Goal: Task Accomplishment & Management: Use online tool/utility

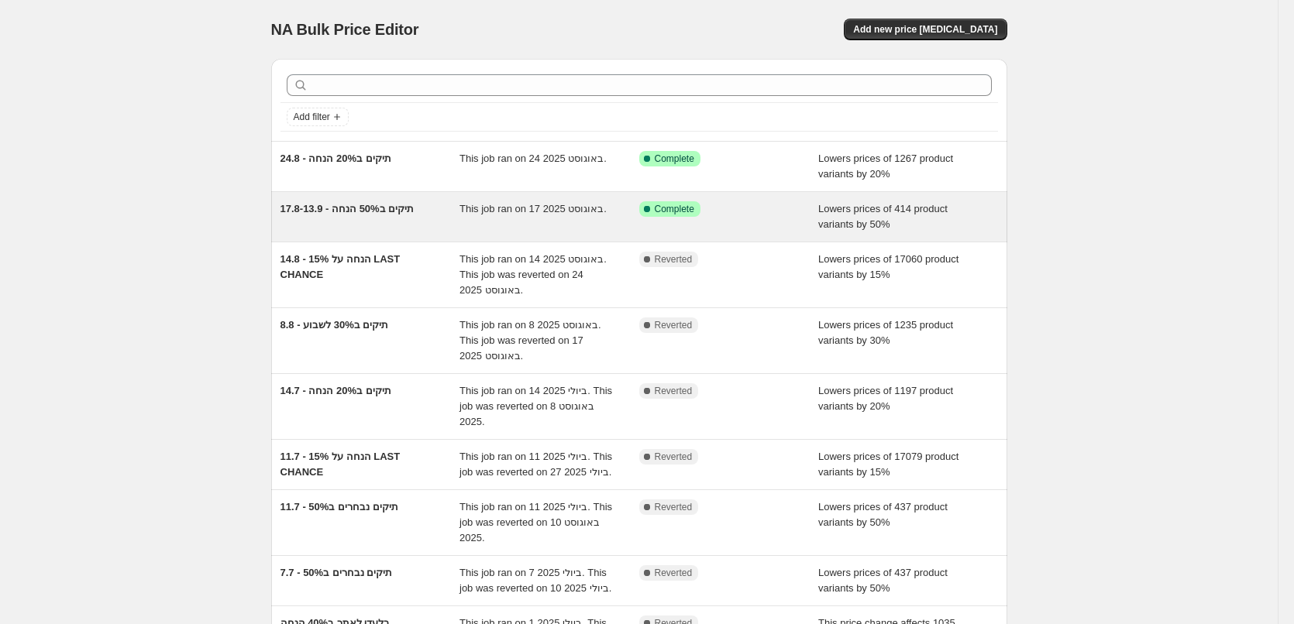
click at [440, 224] on div "17.8-13.9 - תיקים ב50% הנחה" at bounding box center [370, 216] width 180 height 31
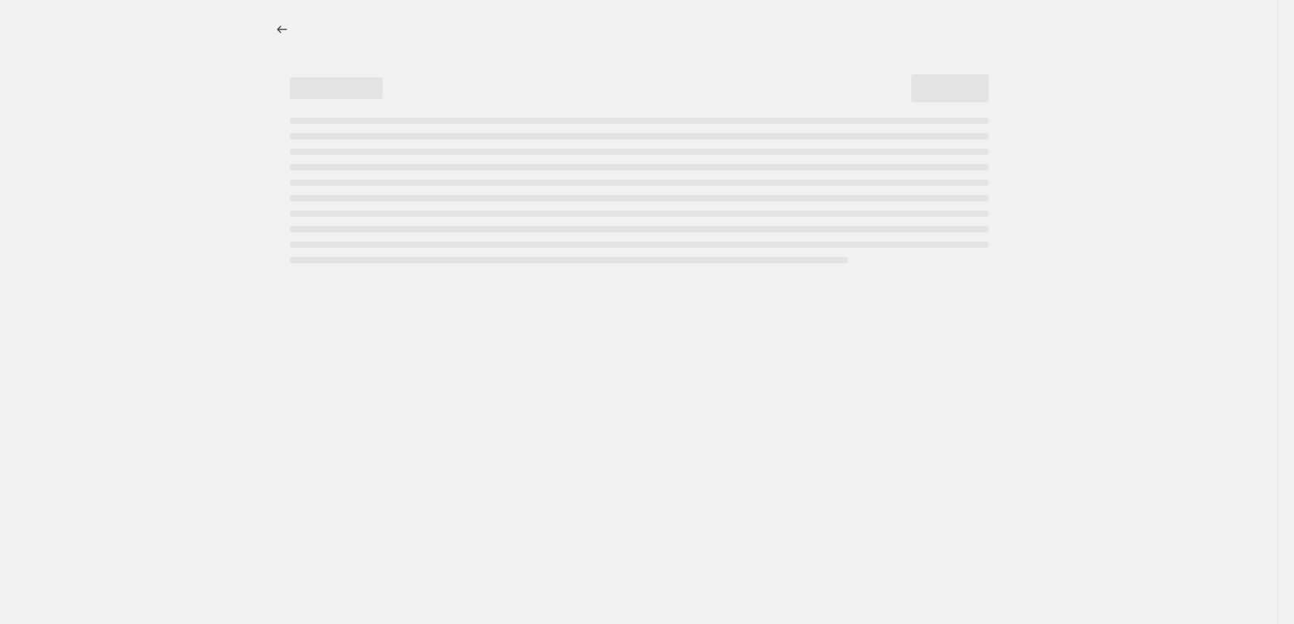
select select "percentage"
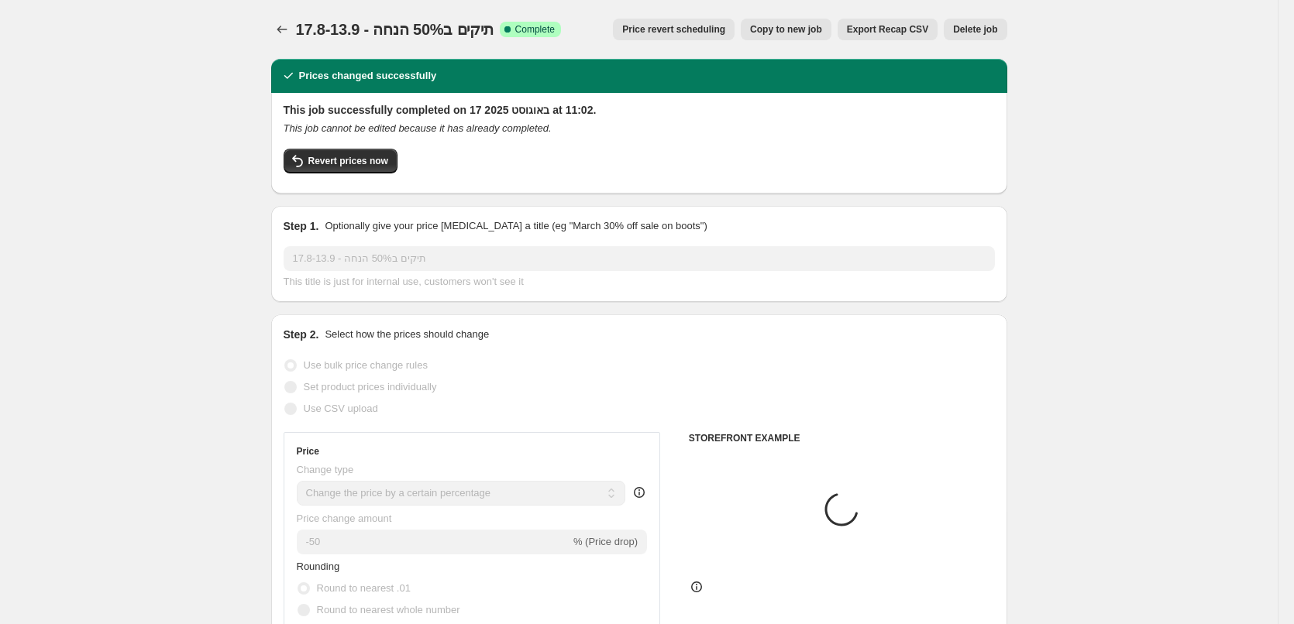
select select "collection"
click at [343, 38] on span "17.8-13.9 - תיקים ב50% הנחה" at bounding box center [395, 29] width 198 height 17
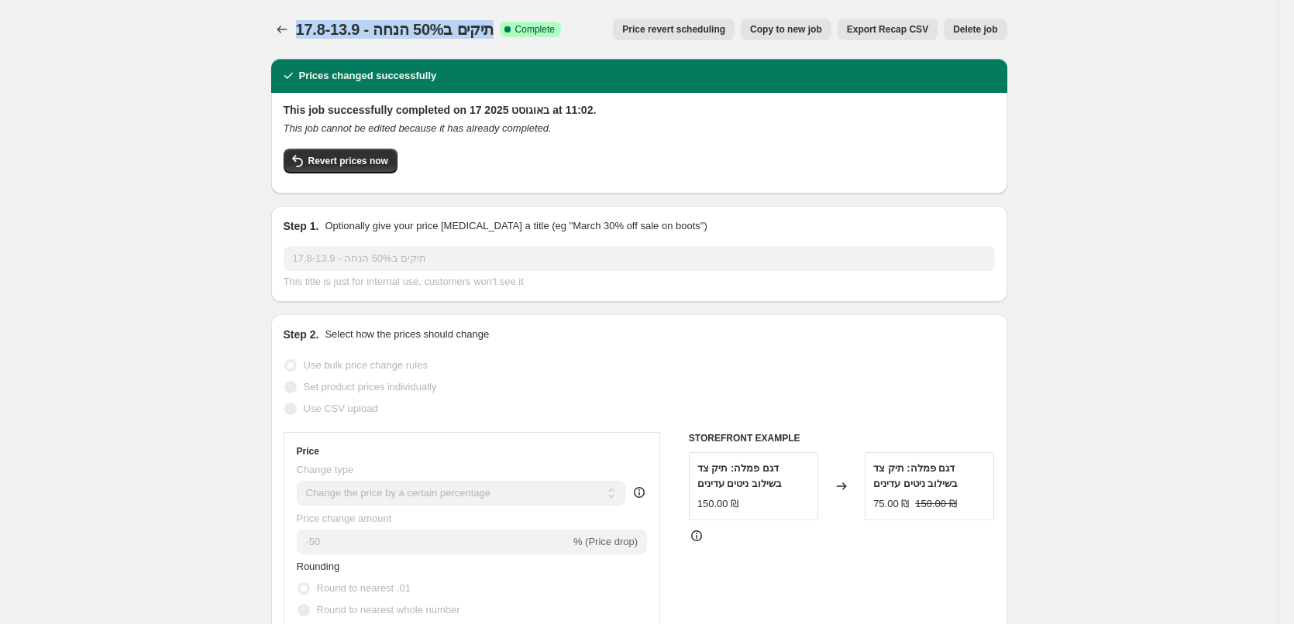
click at [343, 38] on span "17.8-13.9 - תיקים ב50% הנחה" at bounding box center [395, 29] width 198 height 17
copy span "17.8-13.9 - תיקים ב50% הנחה"
click at [334, 167] on button "Revert prices now" at bounding box center [341, 161] width 114 height 25
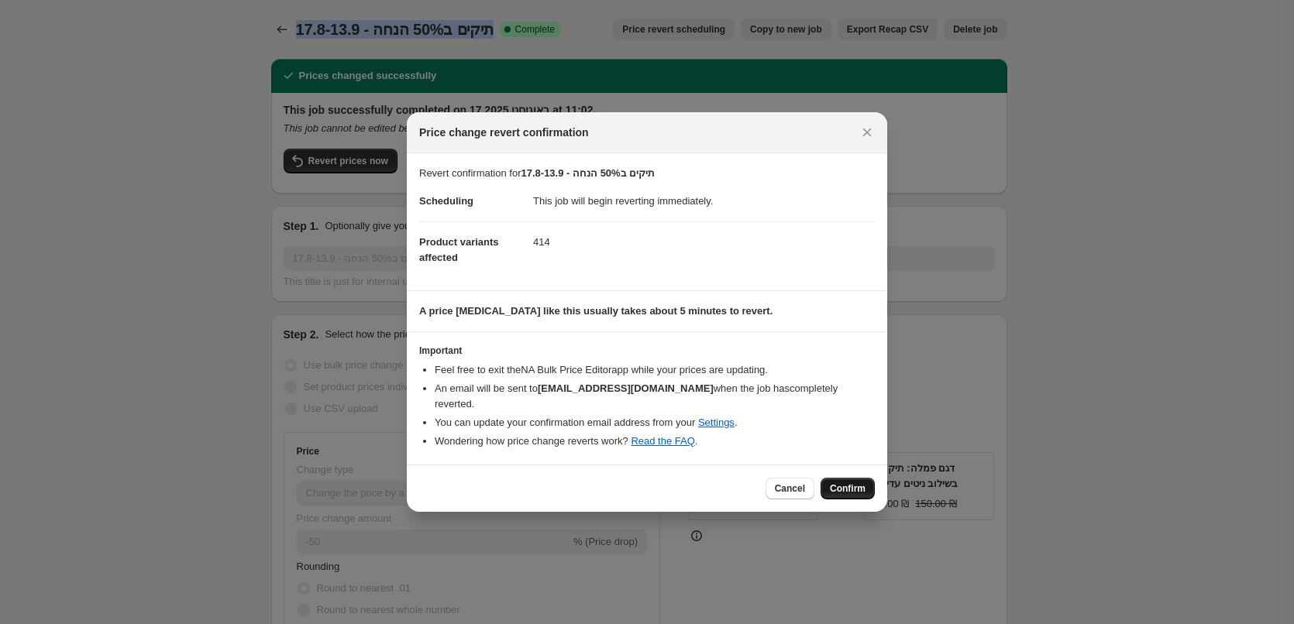
click at [853, 483] on span "Confirm" at bounding box center [848, 489] width 36 height 12
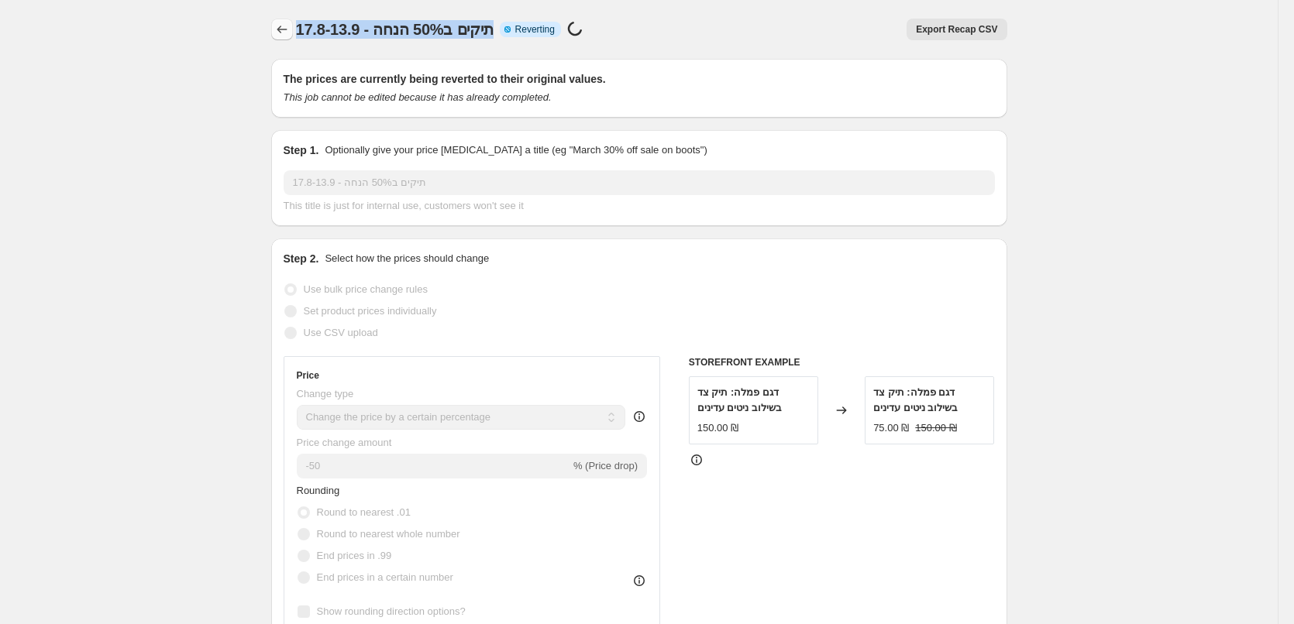
click at [287, 30] on icon "Price change jobs" at bounding box center [281, 29] width 15 height 15
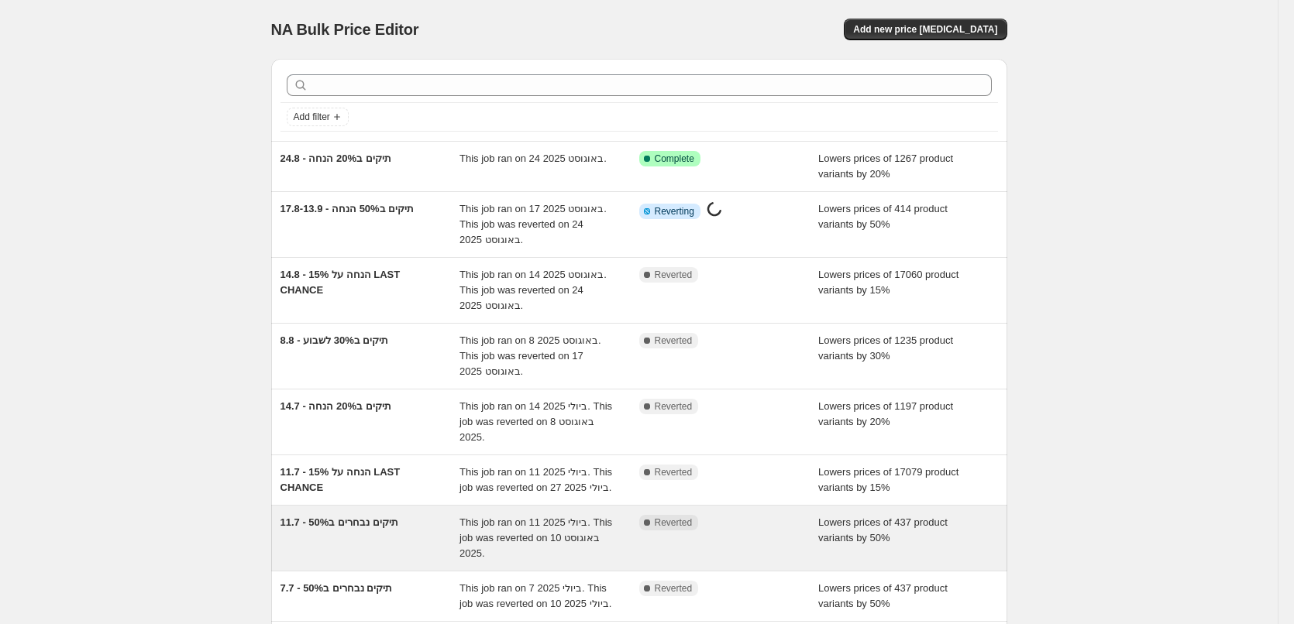
click at [406, 548] on div "11.7 - תיקים נבחרים ב50%" at bounding box center [370, 538] width 180 height 46
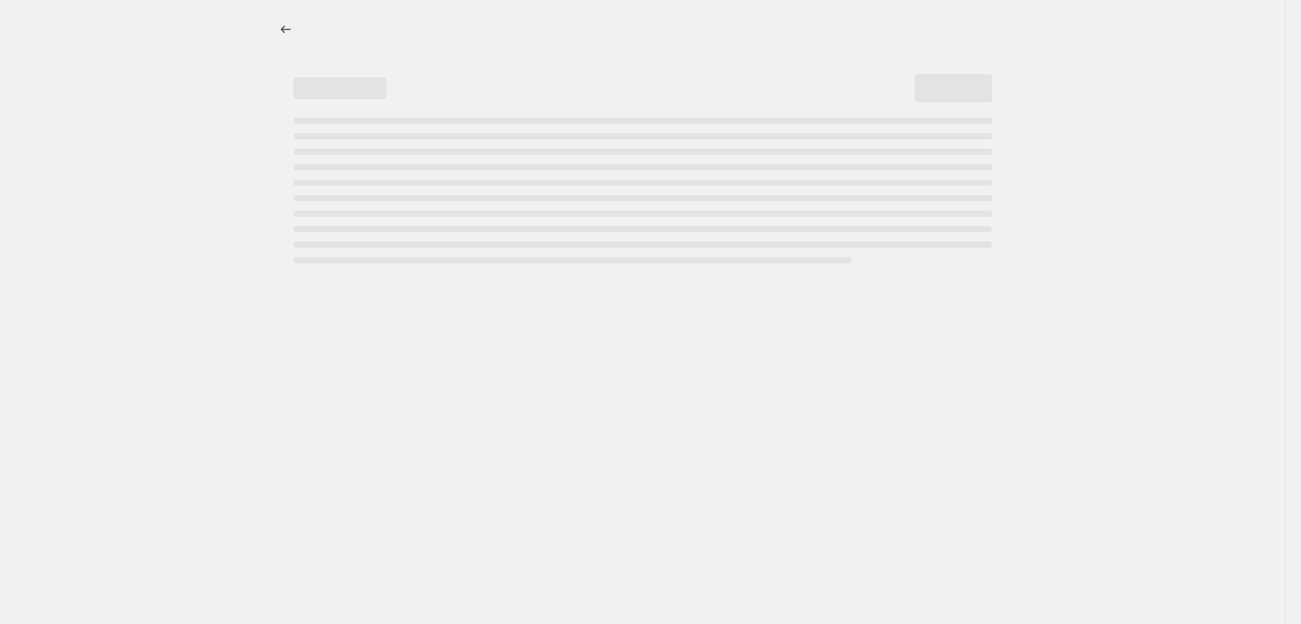
select select "percentage"
select select "collection"
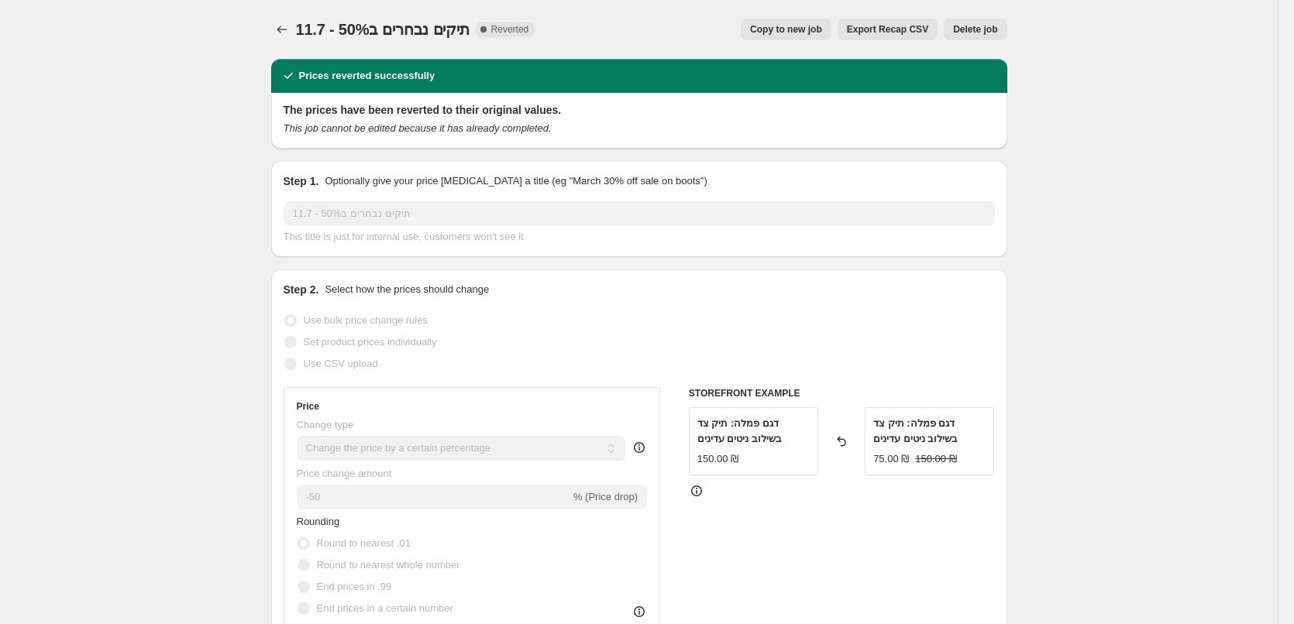
click at [822, 25] on span "Copy to new job" at bounding box center [786, 29] width 72 height 12
select select "percentage"
select select "collection"
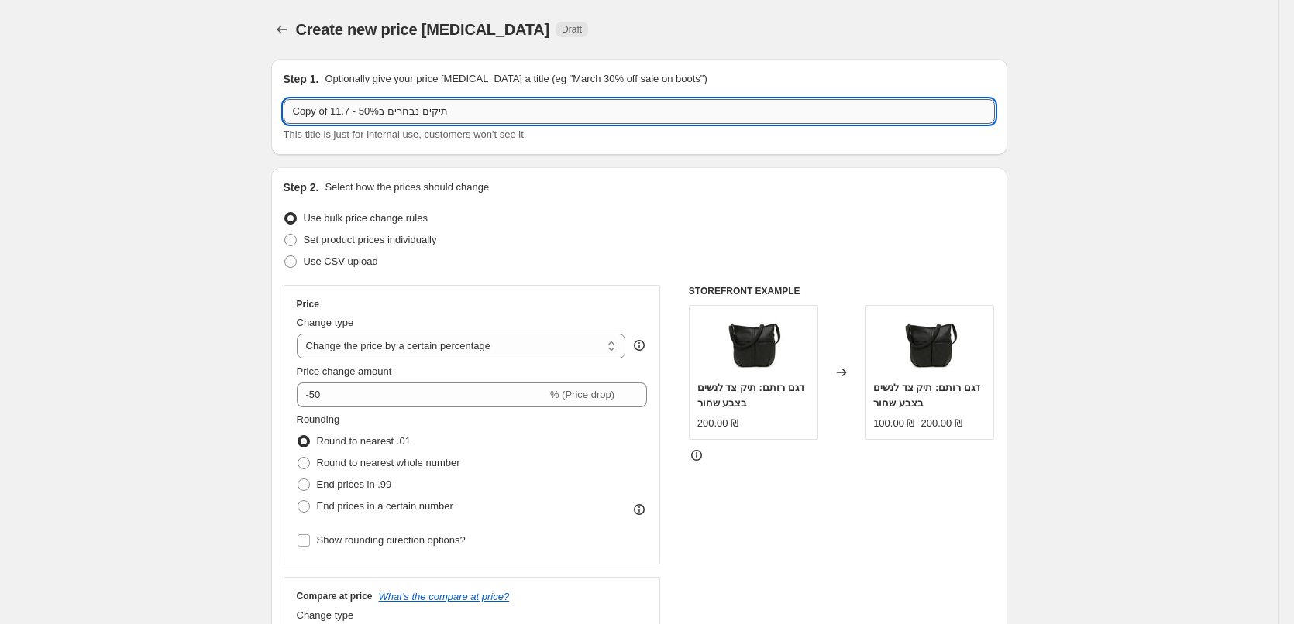
click at [429, 109] on input "Copy of 11.7 - תיקים נבחרים ב50%" at bounding box center [639, 111] width 711 height 25
paste input "17.8-13.9 - תיקים ב50% הנחה"
type input "17.8-13.9 - תיקים ב50% הנחה"
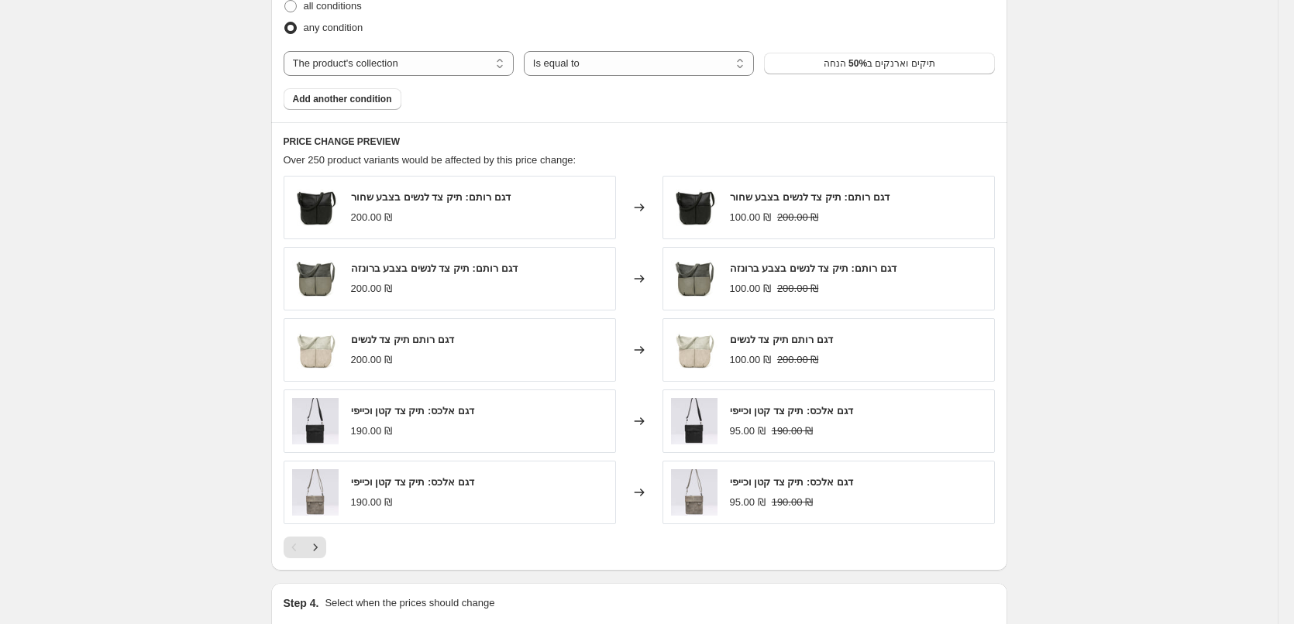
scroll to position [1099, 0]
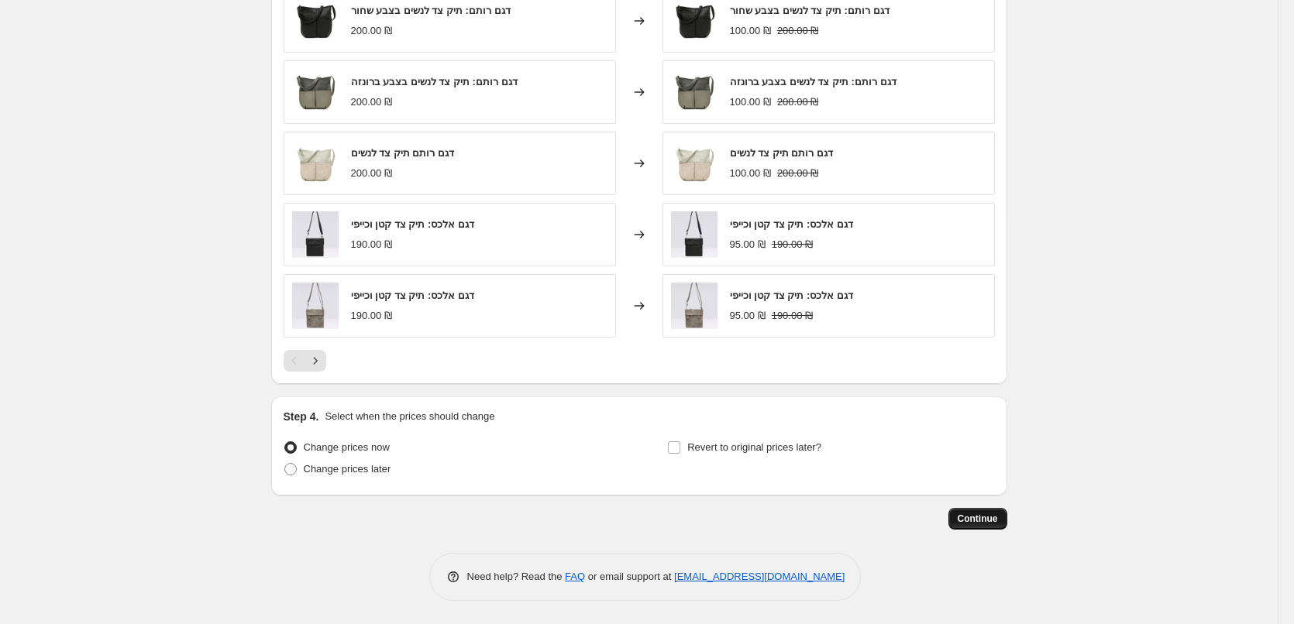
click at [998, 522] on span "Continue" at bounding box center [977, 519] width 40 height 12
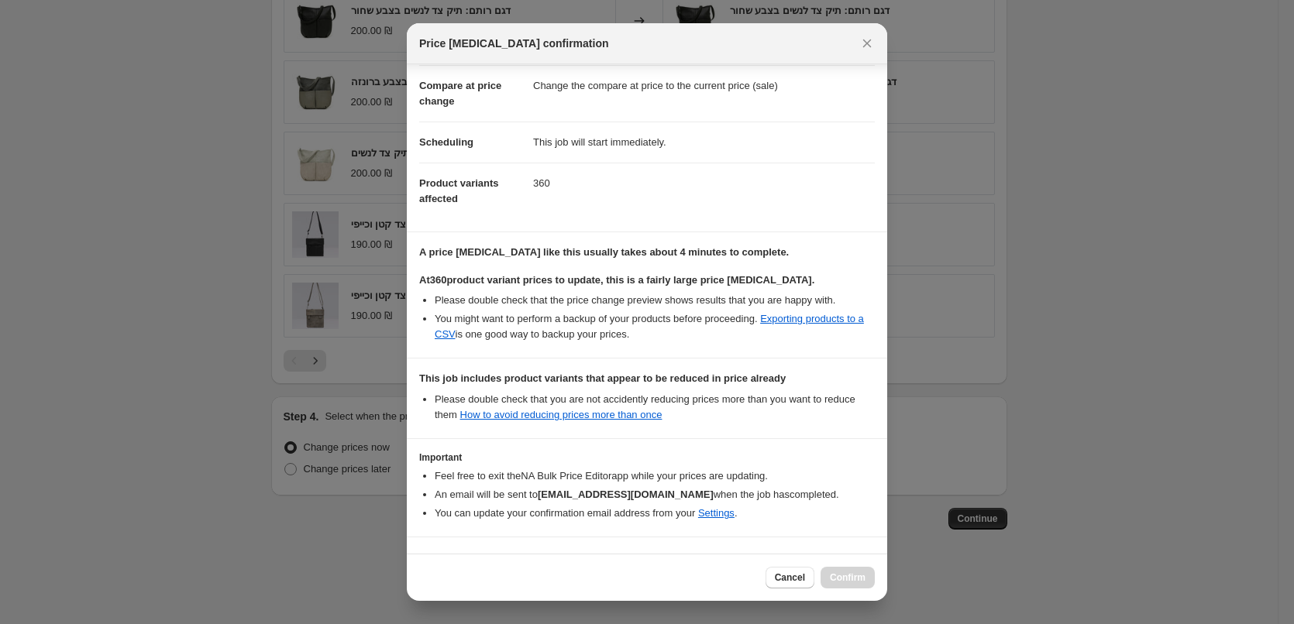
scroll to position [113, 0]
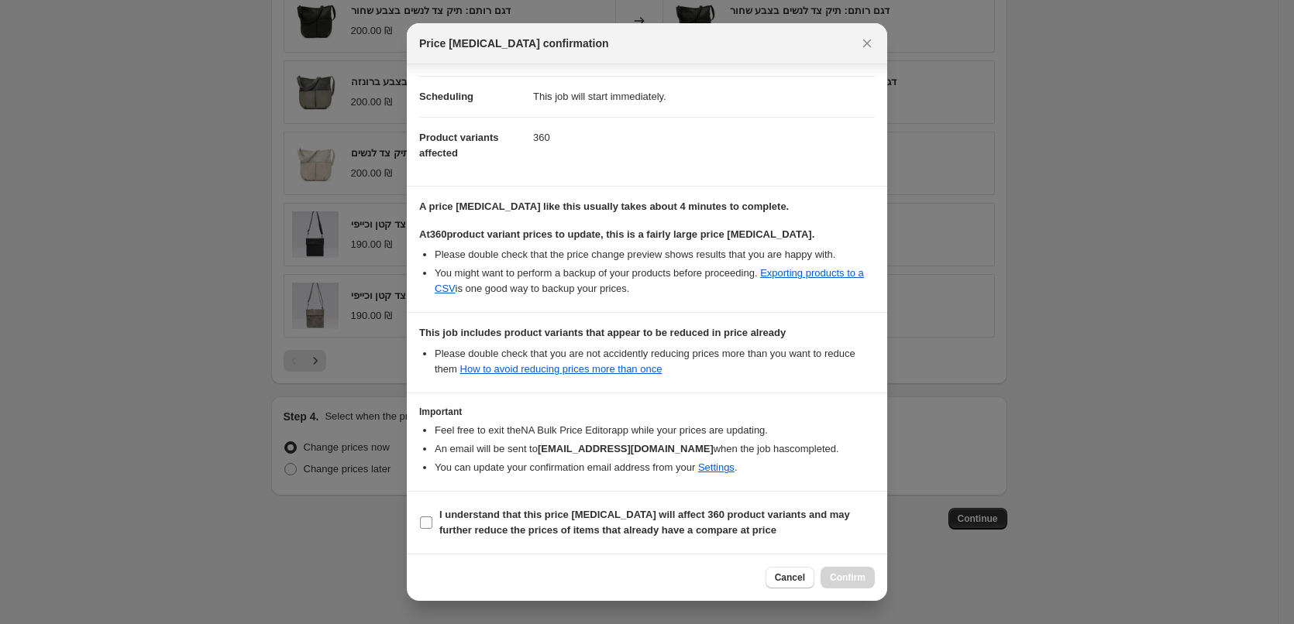
click at [427, 523] on input "I understand that this price [MEDICAL_DATA] will affect 360 product variants an…" at bounding box center [426, 523] width 12 height 12
checkbox input "true"
click at [840, 576] on span "Confirm" at bounding box center [848, 578] width 36 height 12
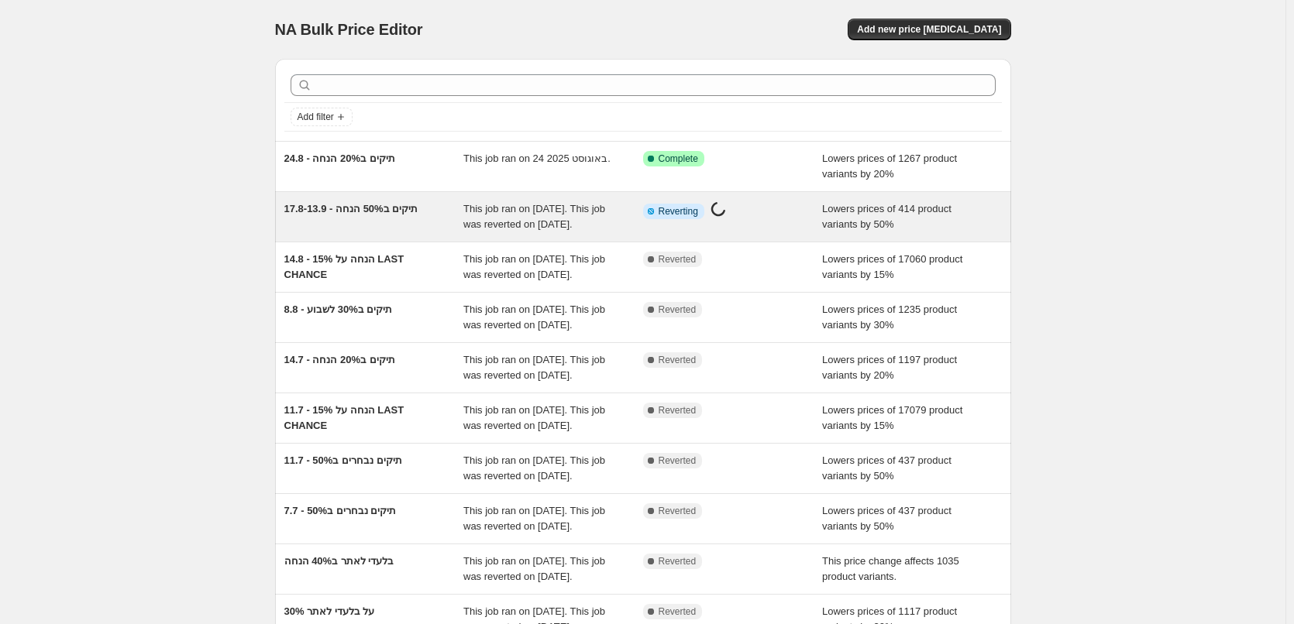
click at [761, 232] on div "Info Partially complete Reverting Price change job in progress..." at bounding box center [733, 216] width 180 height 31
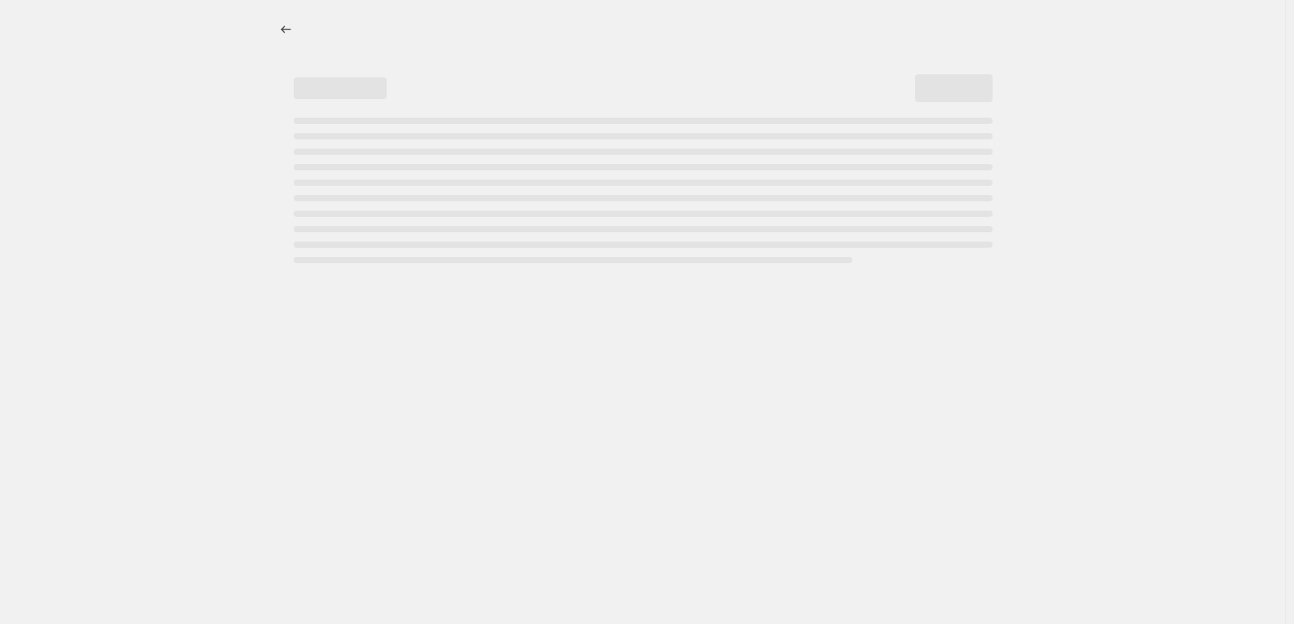
select select "percentage"
select select "collection"
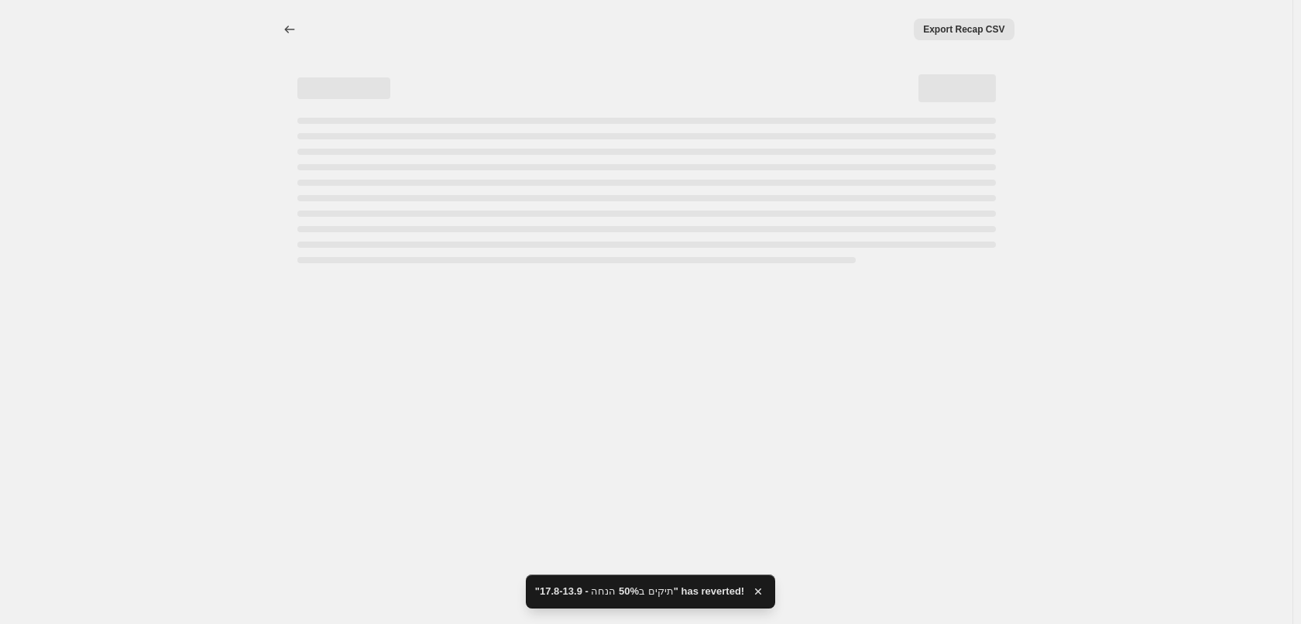
select select "percentage"
select select "collection"
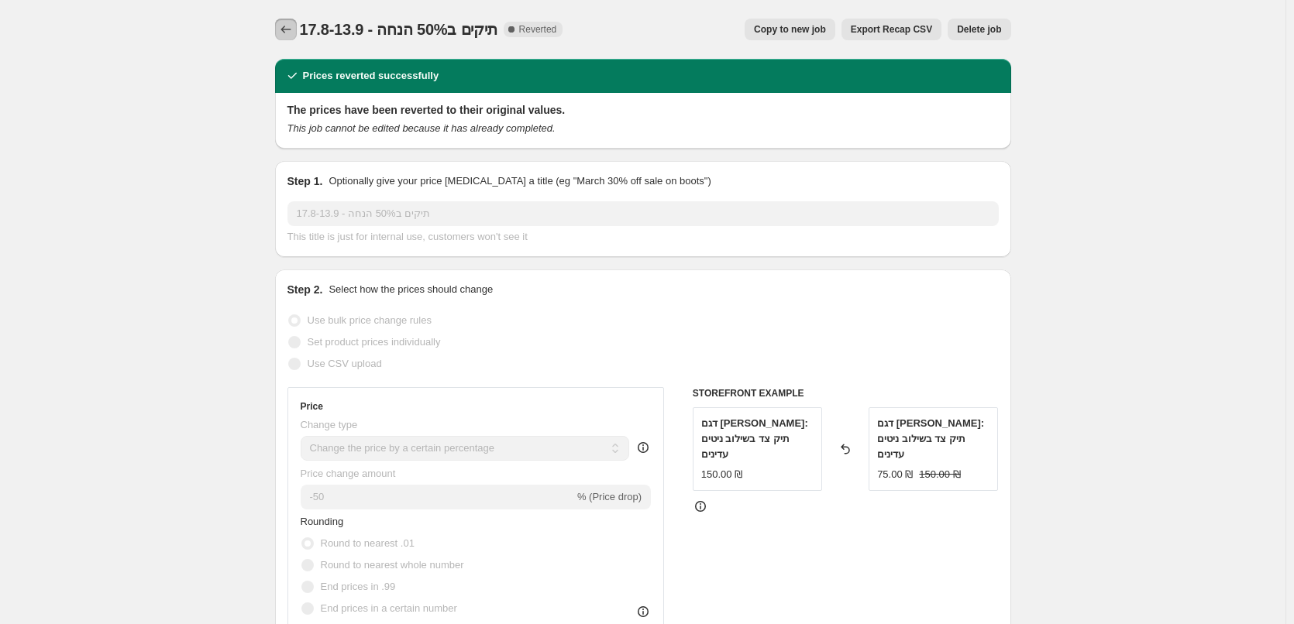
click at [287, 33] on icon "Price change jobs" at bounding box center [285, 29] width 15 height 15
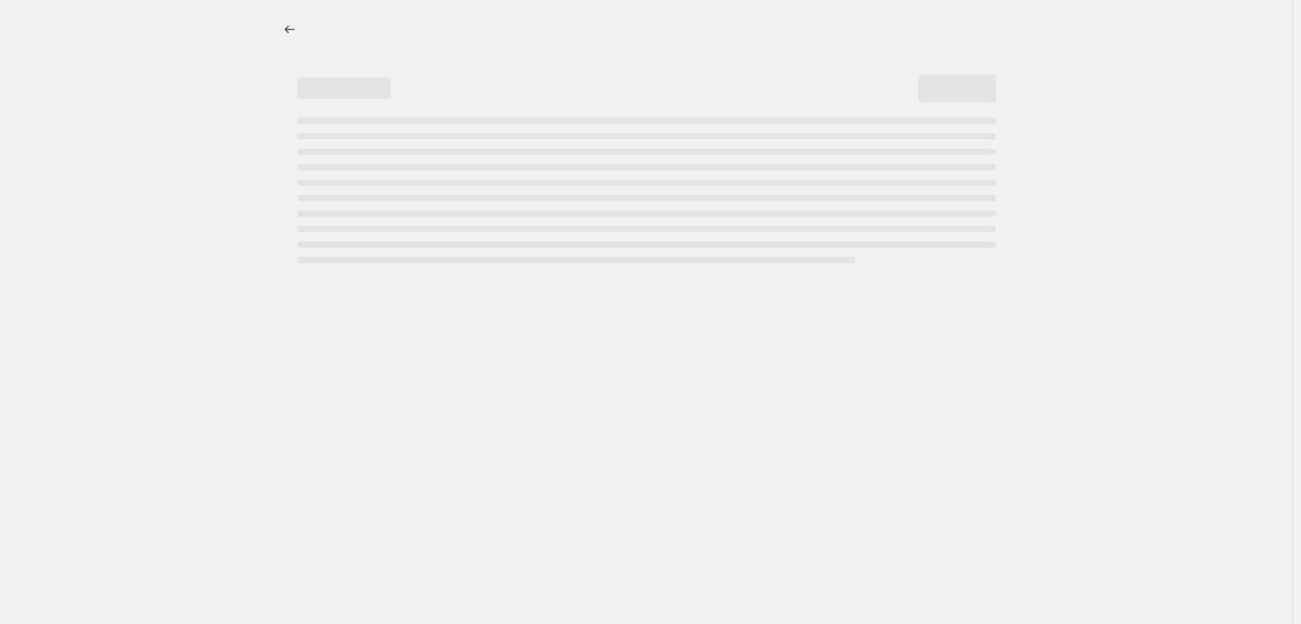
select select "percentage"
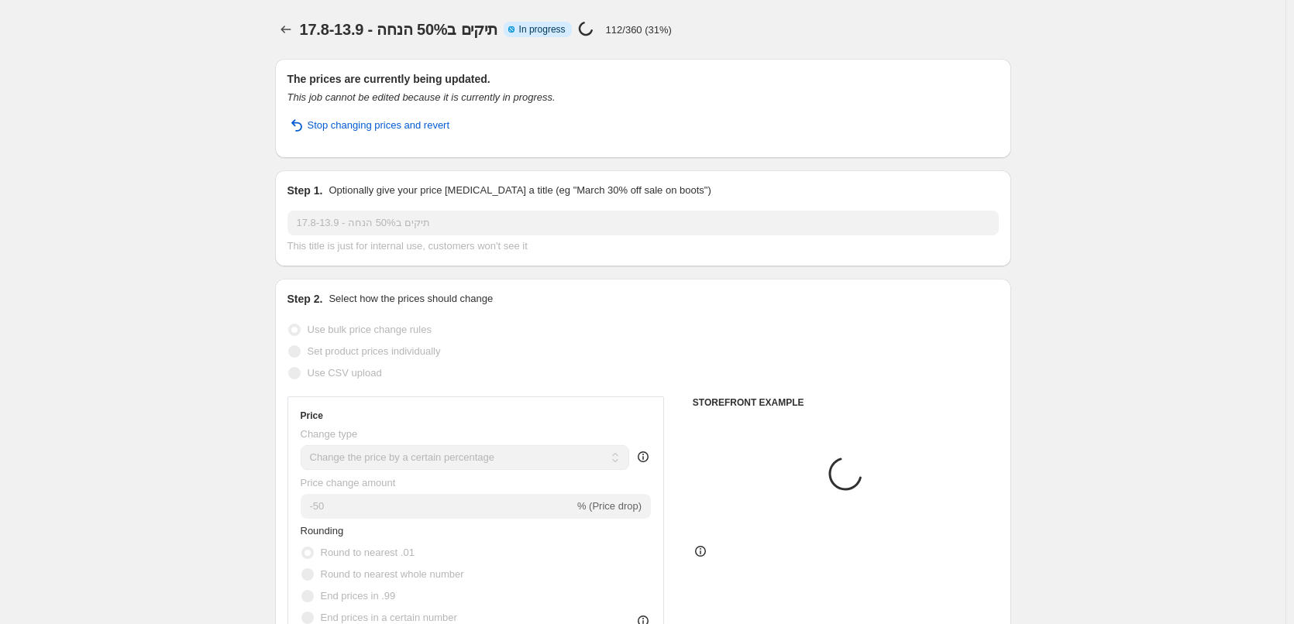
select select "collection"
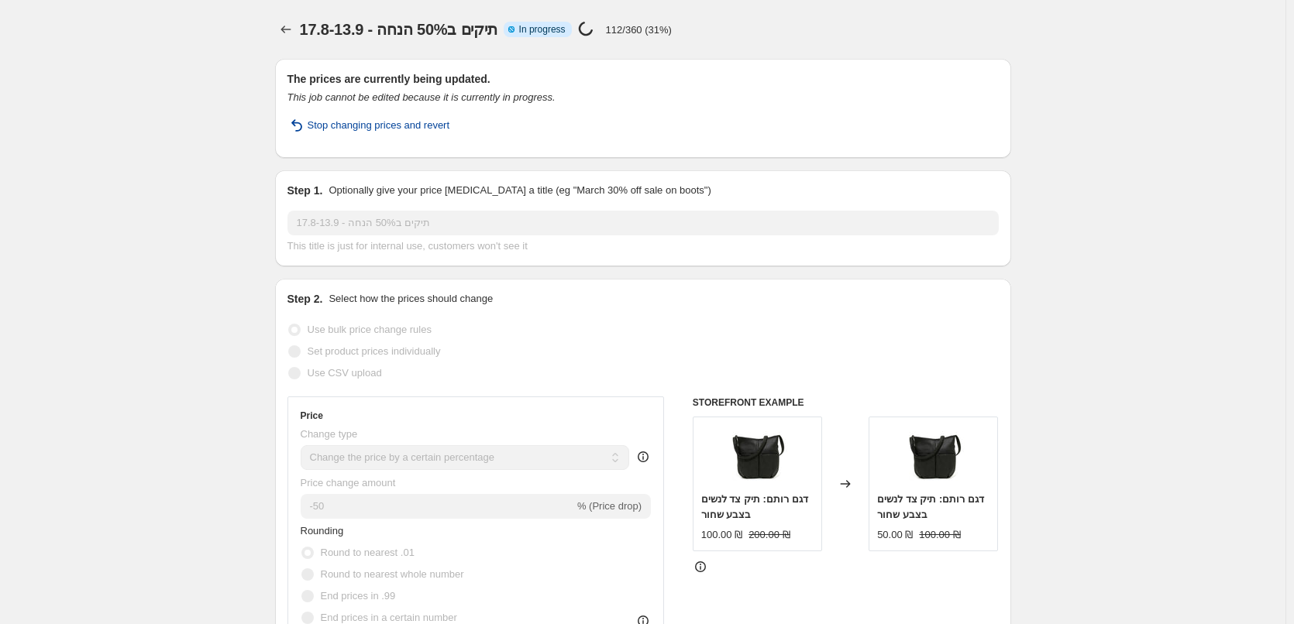
click at [371, 120] on span "Stop changing prices and revert" at bounding box center [379, 125] width 143 height 15
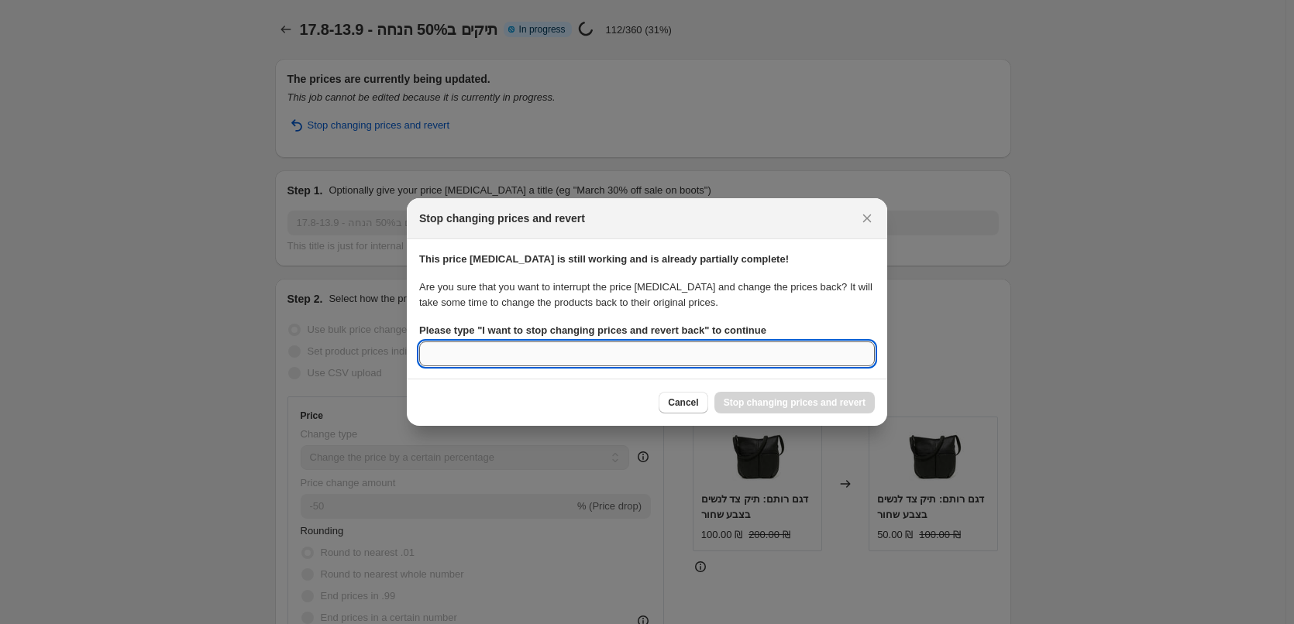
click at [715, 359] on input "Please type " I want to stop changing prices and revert back " to continue" at bounding box center [646, 354] width 455 height 25
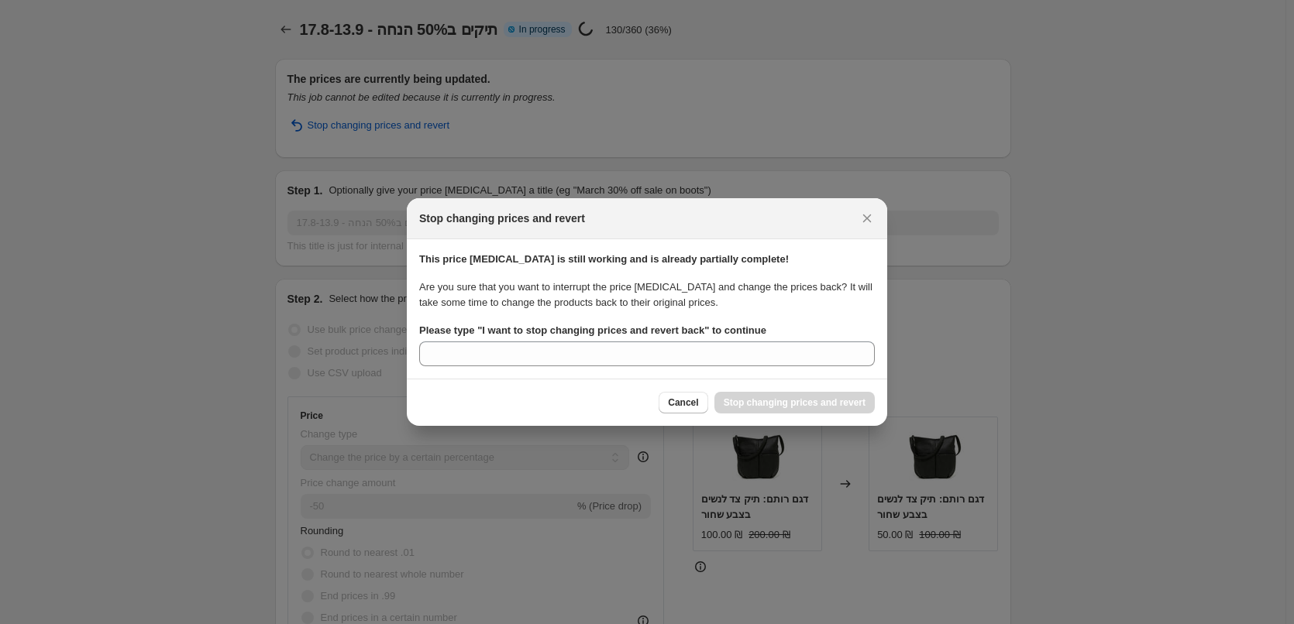
click at [484, 330] on b "Please type " I want to stop changing prices and revert back " to continue" at bounding box center [592, 331] width 347 height 12
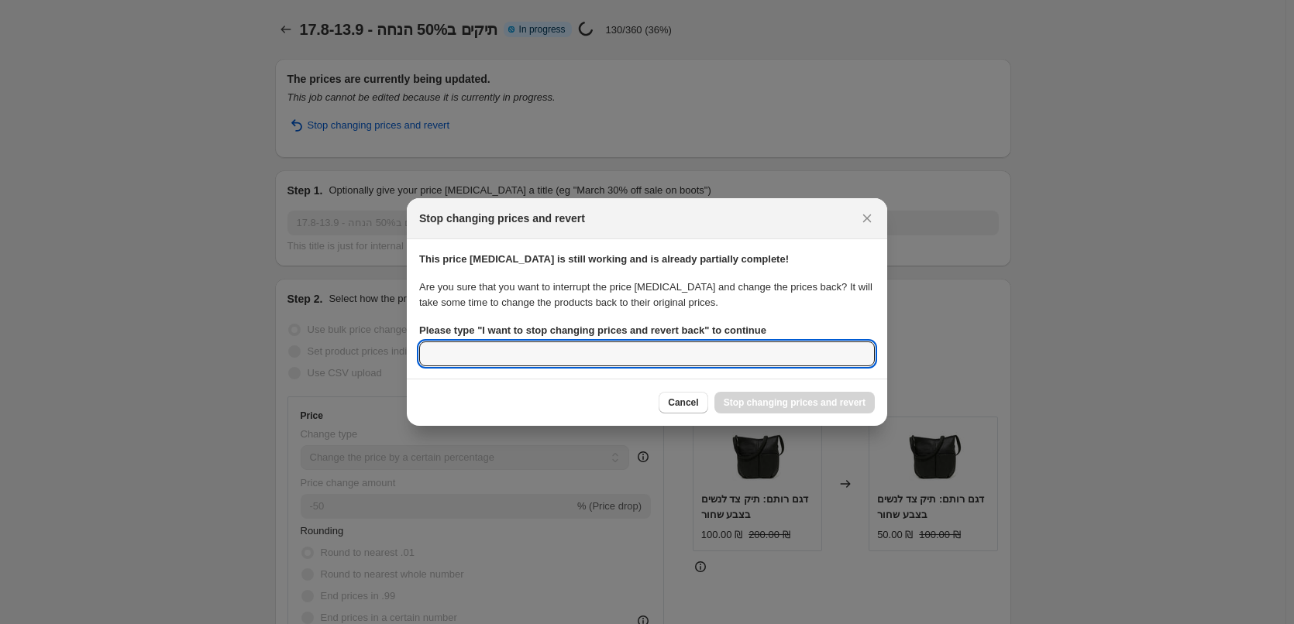
click at [484, 342] on input "Please type " I want to stop changing prices and revert back " to continue" at bounding box center [646, 354] width 455 height 25
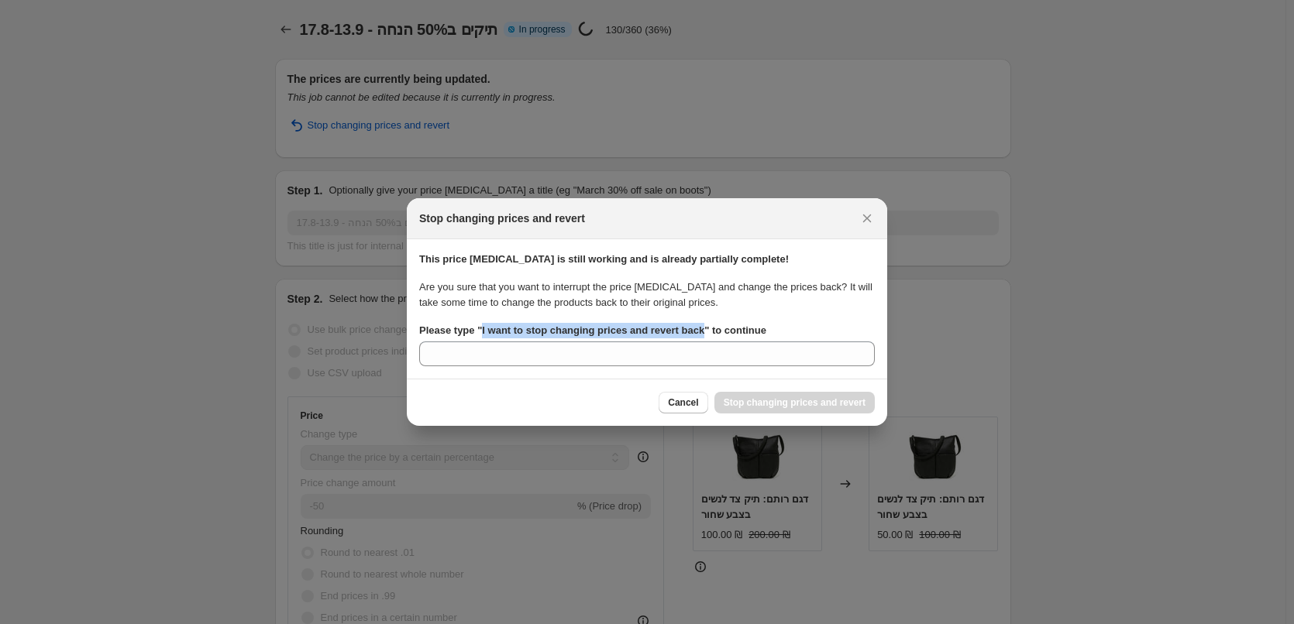
drag, startPoint x: 479, startPoint y: 330, endPoint x: 702, endPoint y: 336, distance: 222.4
click at [702, 336] on b "Please type " I want to stop changing prices and revert back " to continue" at bounding box center [592, 331] width 347 height 12
copy b "I want to stop changing prices and revert back"
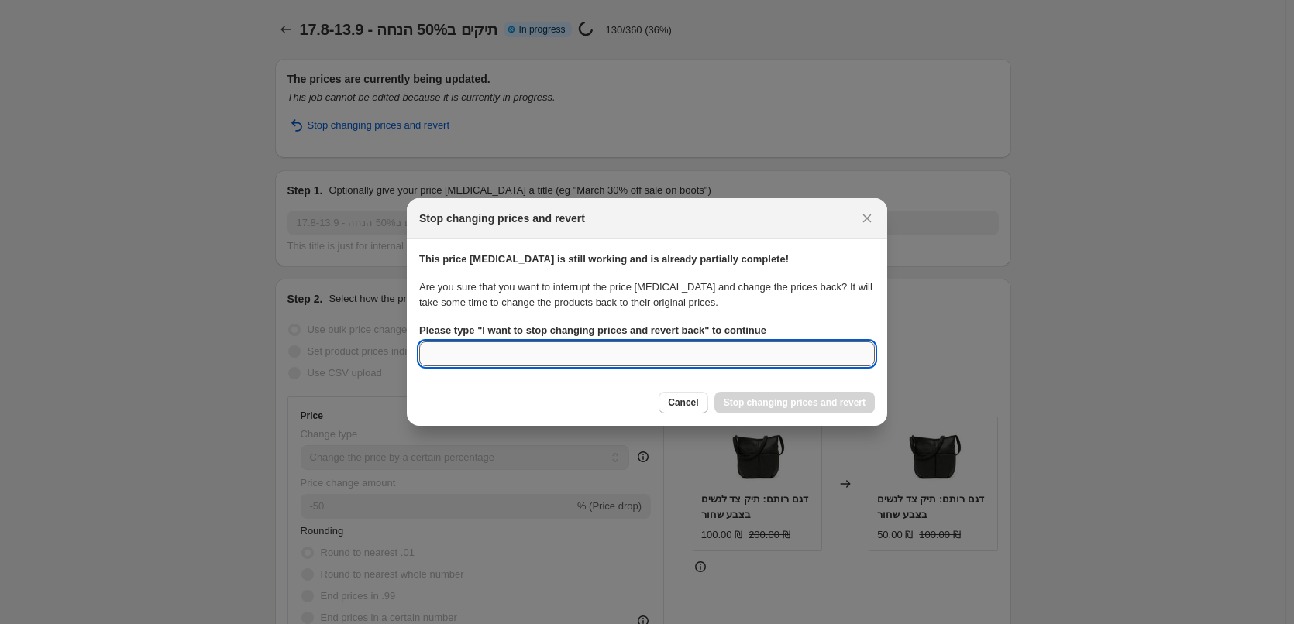
click at [566, 365] on input "Please type " I want to stop changing prices and revert back " to continue" at bounding box center [646, 354] width 455 height 25
paste input "I want to stop changing prices and revert back"
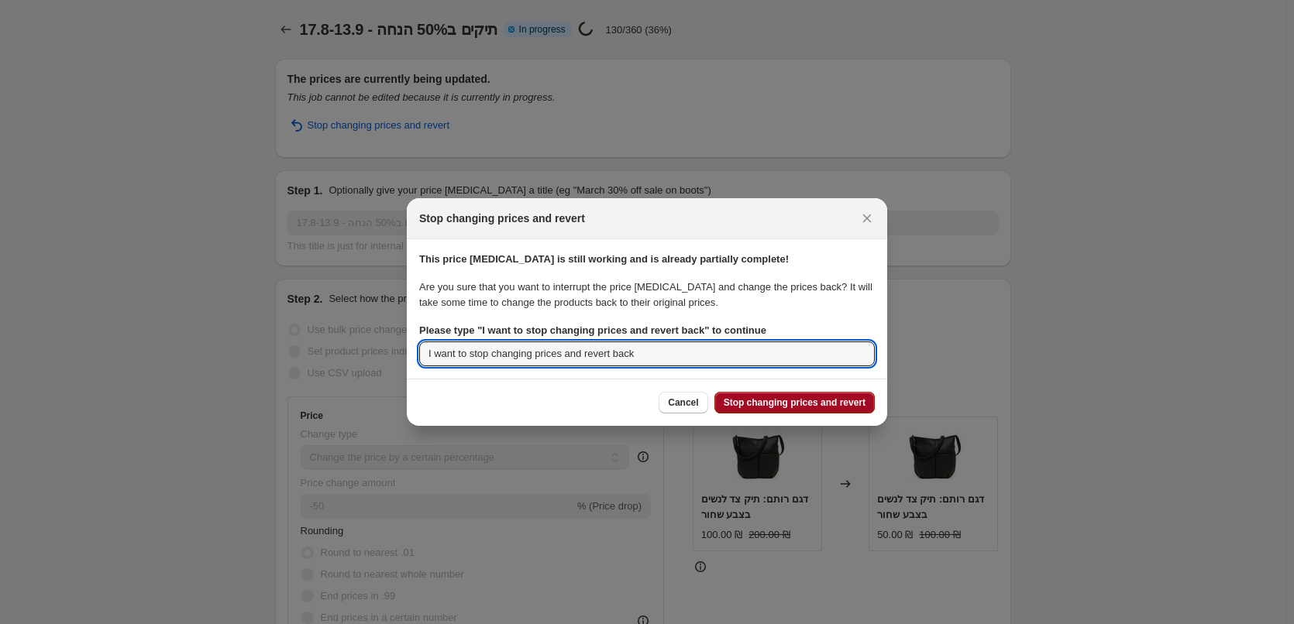
type input "I want to stop changing prices and revert back"
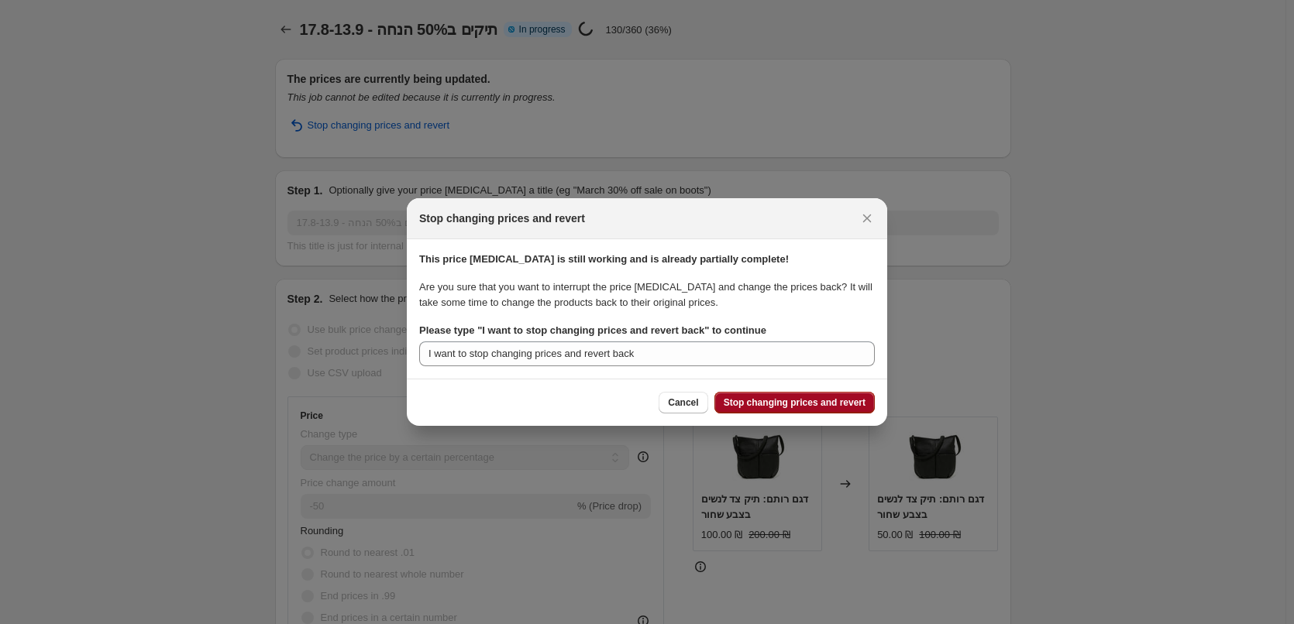
click at [823, 408] on span "Stop changing prices and revert" at bounding box center [794, 403] width 142 height 12
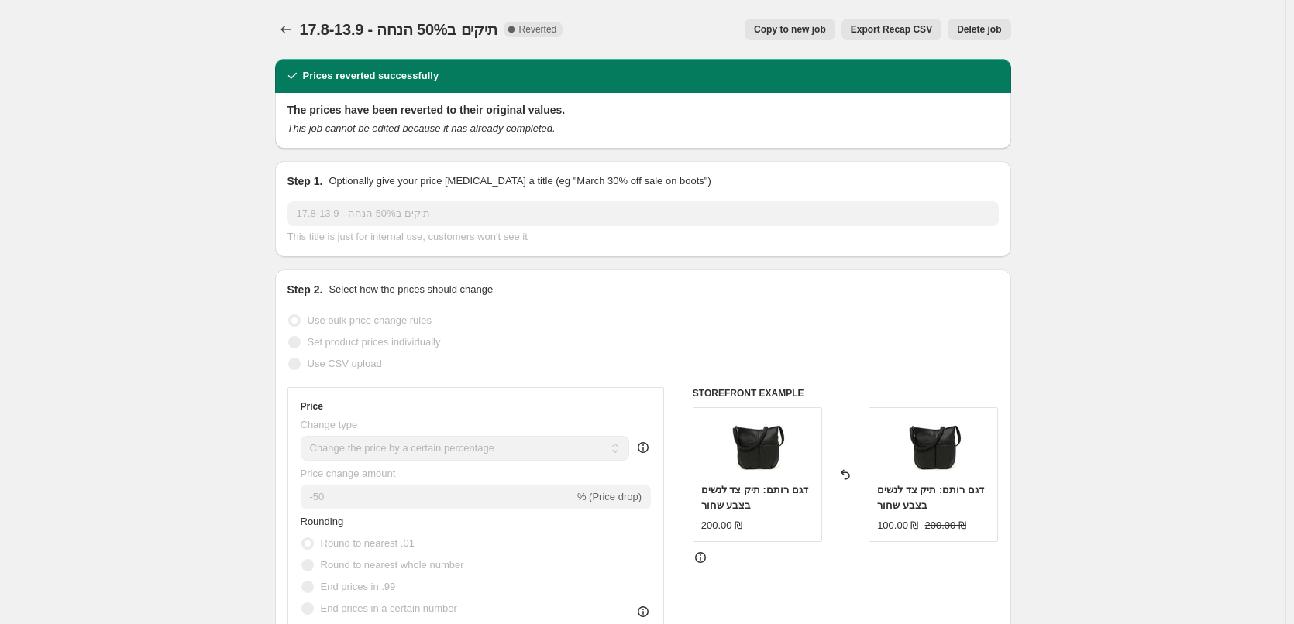
click at [765, 26] on button "Copy to new job" at bounding box center [789, 30] width 91 height 22
select select "percentage"
select select "collection"
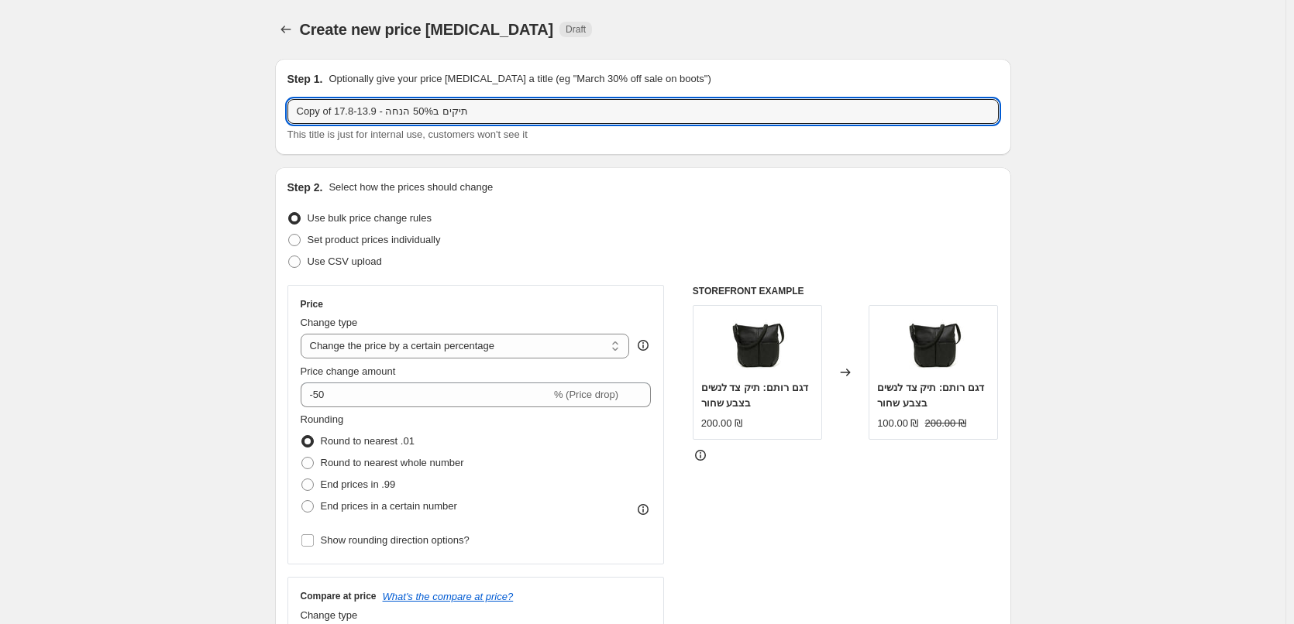
drag, startPoint x: 335, startPoint y: 112, endPoint x: 275, endPoint y: 110, distance: 60.4
type input "17.8-13.9 - תיקים ב50% הנחה"
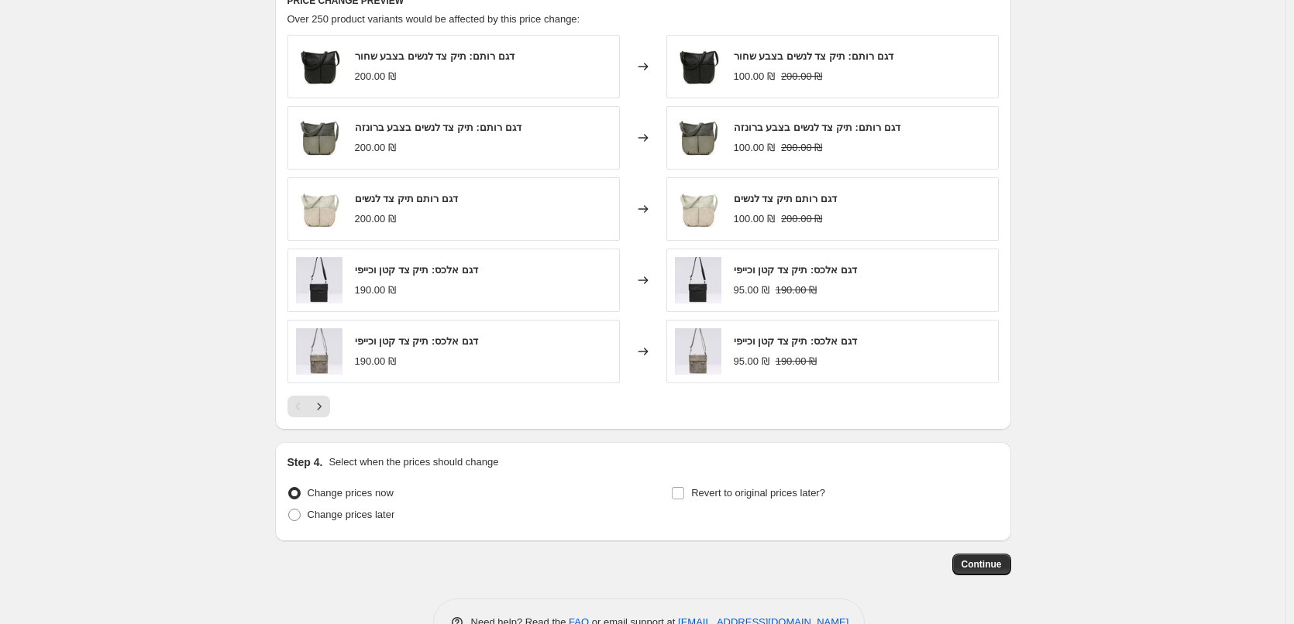
scroll to position [1099, 0]
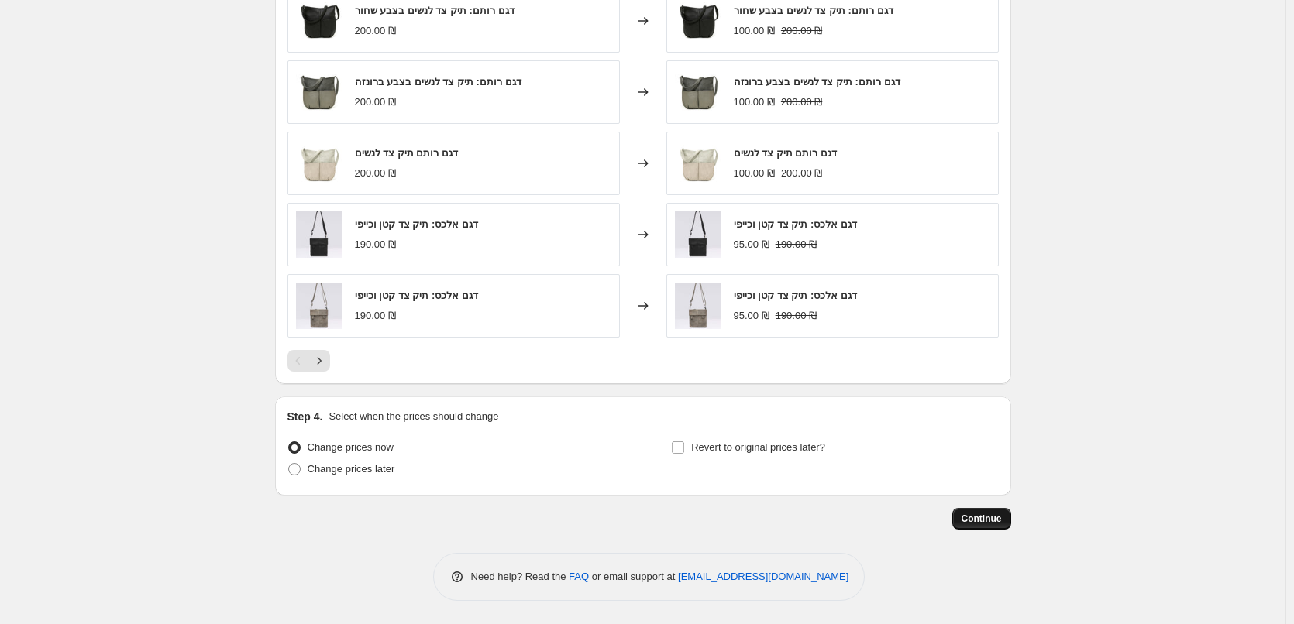
click at [995, 519] on span "Continue" at bounding box center [981, 519] width 40 height 12
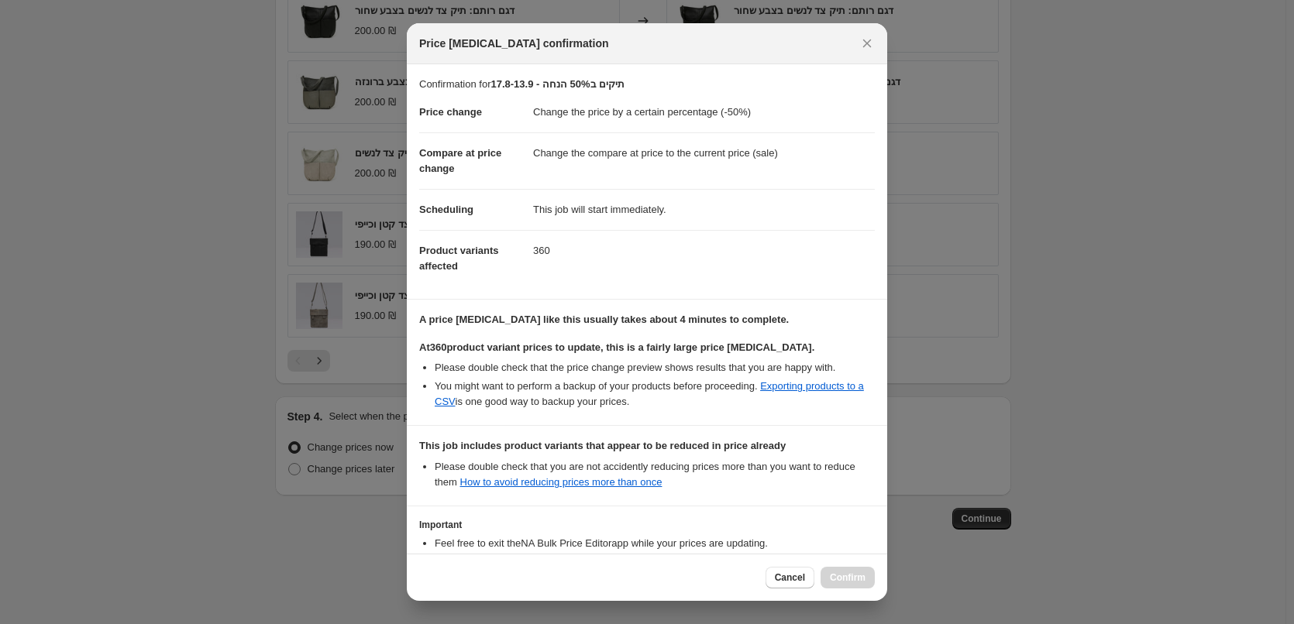
scroll to position [113, 0]
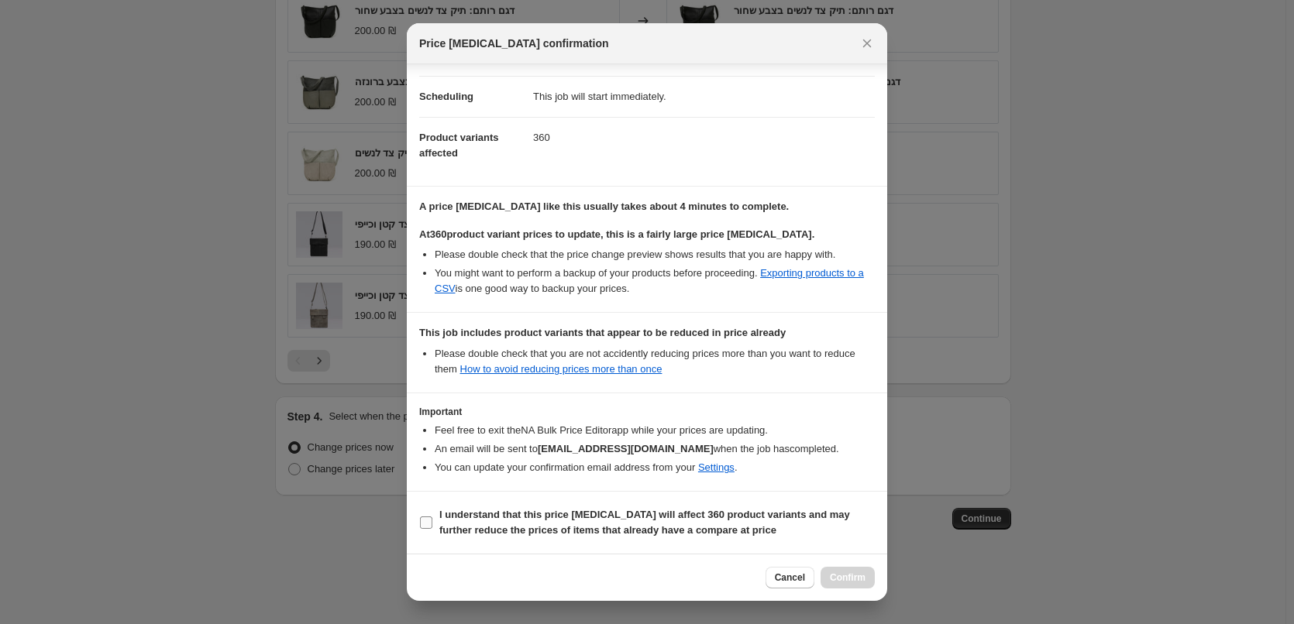
click at [431, 523] on input "I understand that this price [MEDICAL_DATA] will affect 360 product variants an…" at bounding box center [426, 523] width 12 height 12
checkbox input "true"
click at [844, 579] on span "Confirm" at bounding box center [848, 578] width 36 height 12
type input "17.8-13.9 - תיקים ב50% הנחה"
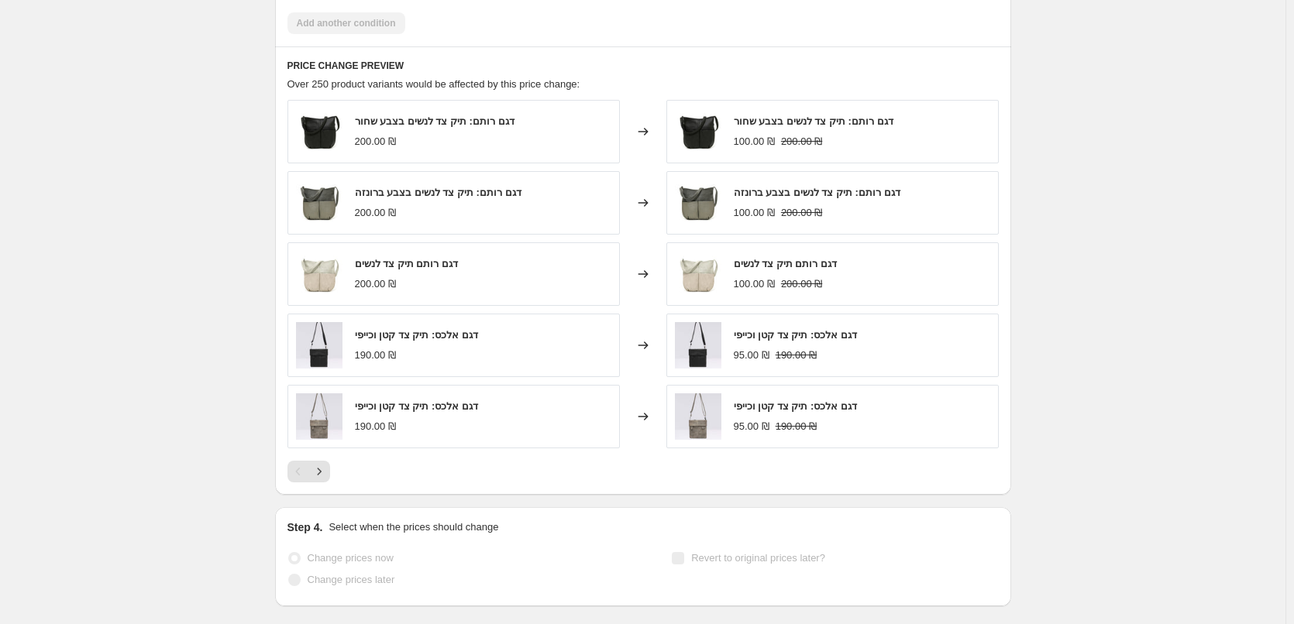
scroll to position [1139, 0]
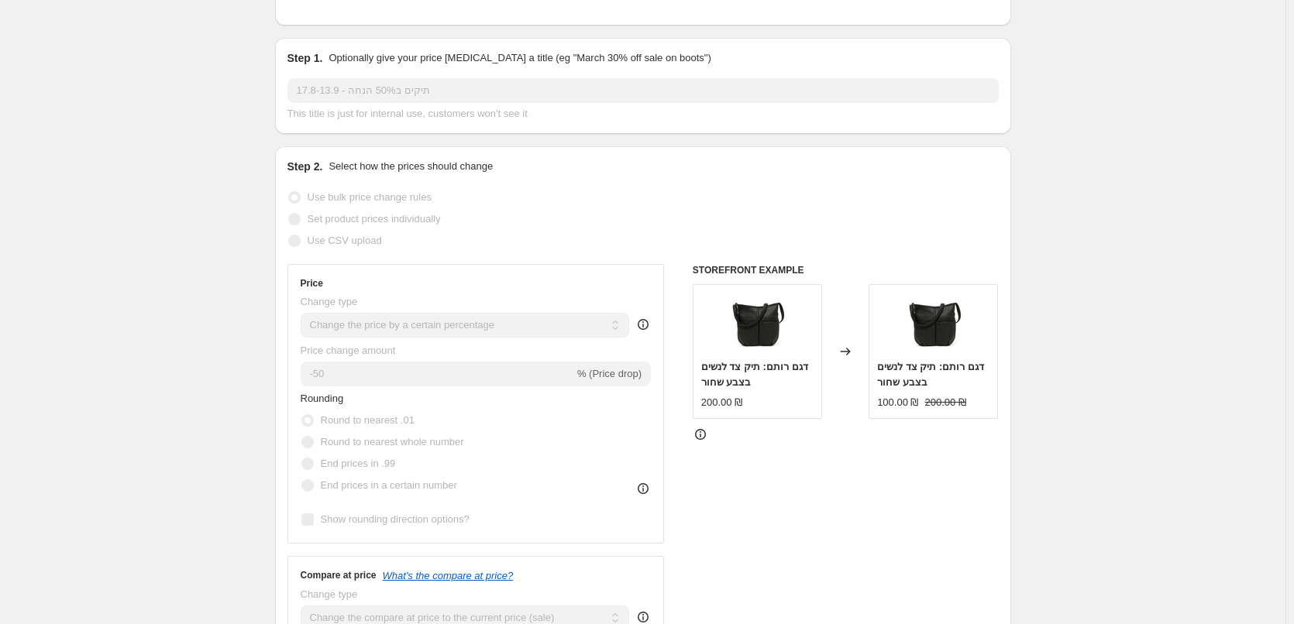
scroll to position [0, 0]
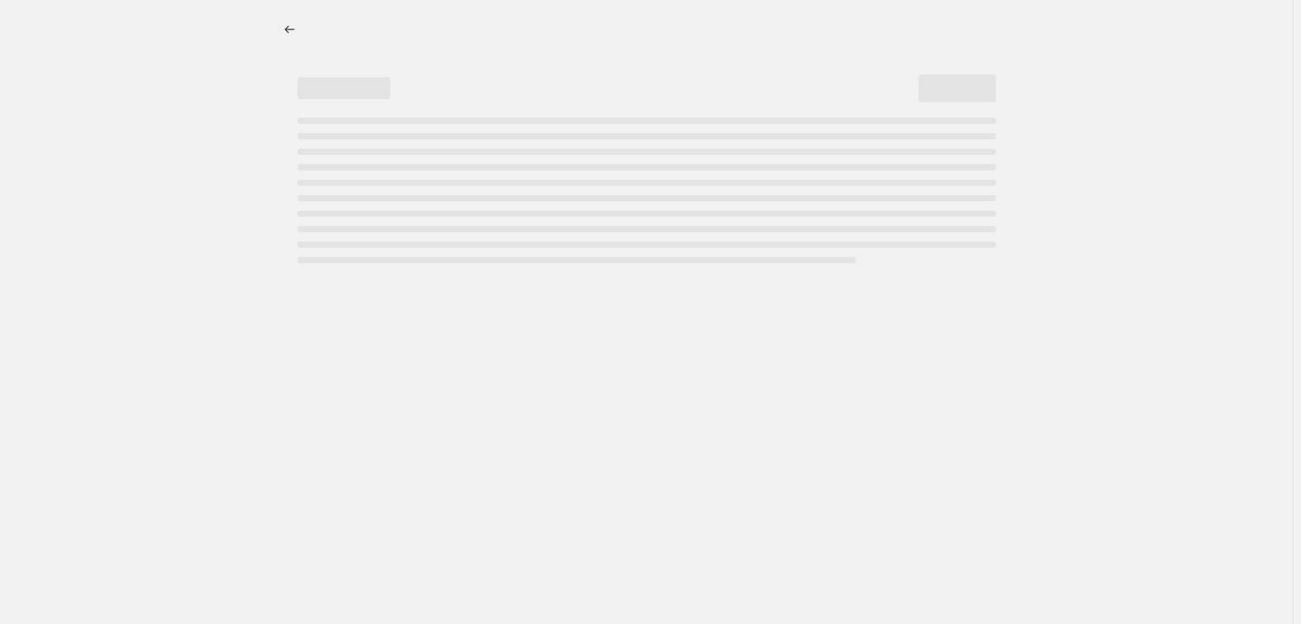
select select "percentage"
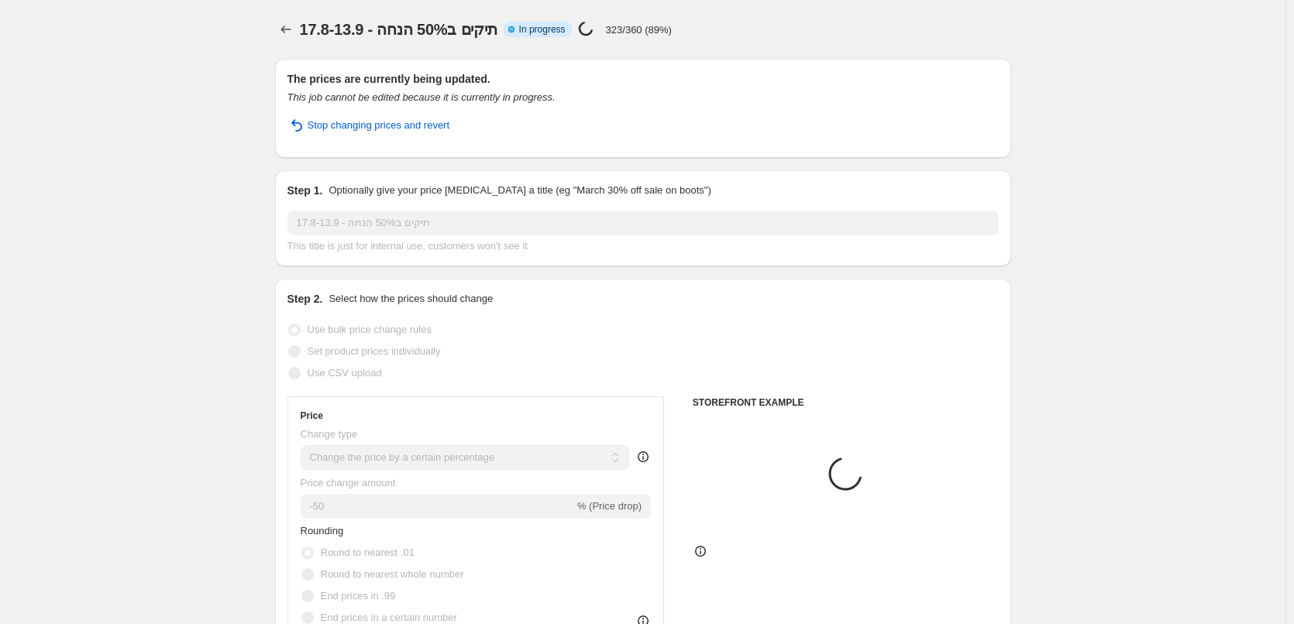
select select "collection"
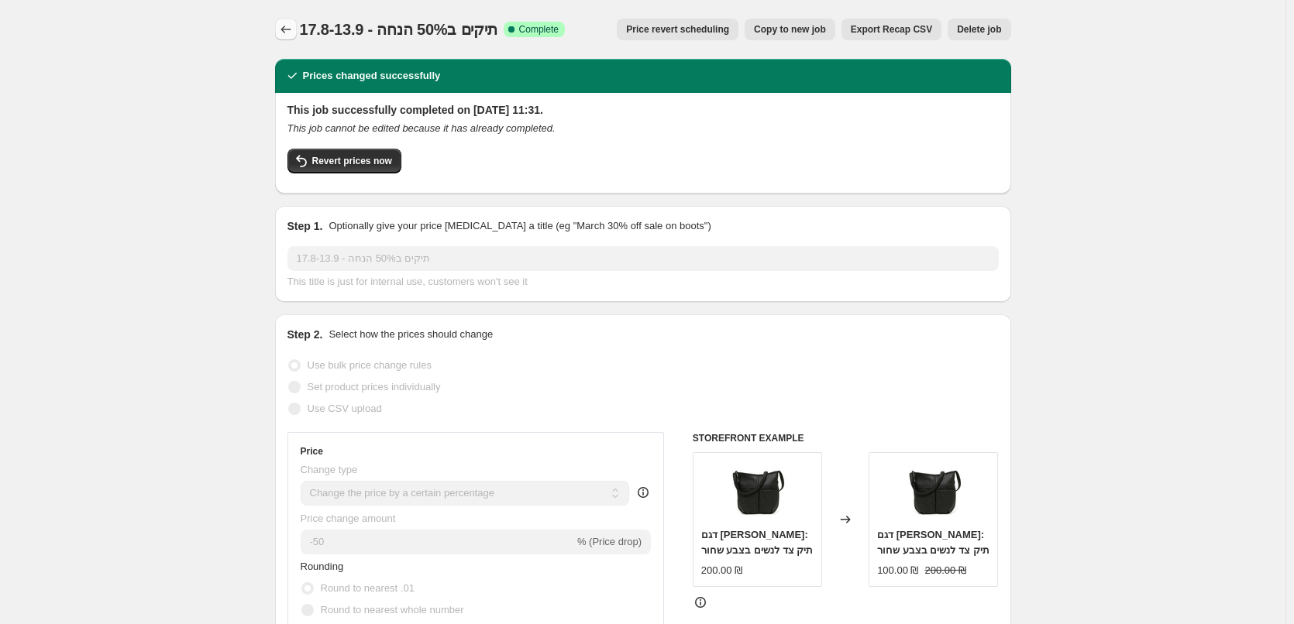
click at [291, 29] on icon "Price change jobs" at bounding box center [285, 29] width 15 height 15
